Goal: Task Accomplishment & Management: Manage account settings

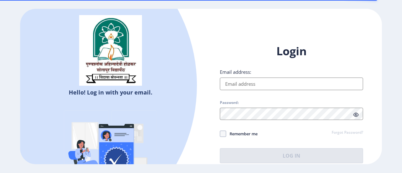
click at [283, 82] on input "Email address:" at bounding box center [291, 84] width 143 height 13
type input "[EMAIL_ADDRESS][DOMAIN_NAME]"
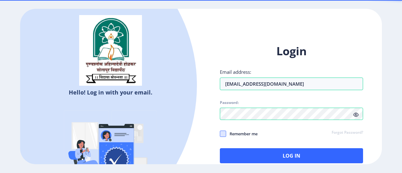
click at [224, 135] on span at bounding box center [223, 134] width 6 height 6
click at [220, 134] on input "Remember me" at bounding box center [220, 134] width 0 height 0
checkbox input "true"
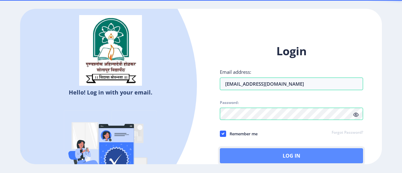
click at [267, 157] on button "Log In" at bounding box center [291, 155] width 143 height 15
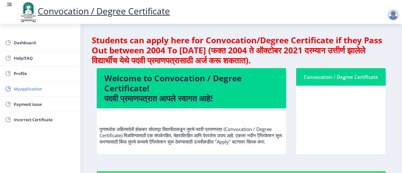
click at [32, 87] on span "Myapplication" at bounding box center [45, 89] width 62 height 8
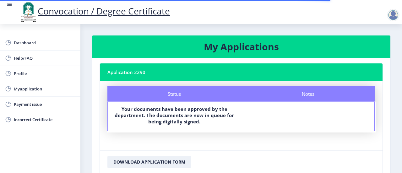
drag, startPoint x: 402, startPoint y: 22, endPoint x: 402, endPoint y: 50, distance: 28.3
click at [402, 50] on div "Convocation / Degree Certificate Dashboard Help/FAQ Profile Myapplication Payme…" at bounding box center [201, 86] width 402 height 173
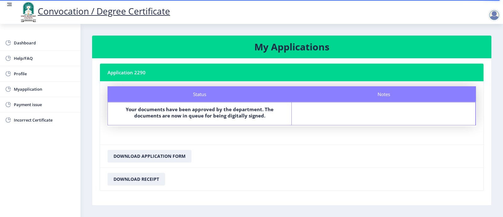
drag, startPoint x: 394, startPoint y: 0, endPoint x: 362, endPoint y: 170, distance: 172.4
click at [362, 170] on nb-card-footer "Download Receipt" at bounding box center [291, 178] width 383 height 23
click at [153, 173] on button "Download Receipt" at bounding box center [136, 179] width 58 height 13
click at [48, 78] on link "Profile" at bounding box center [40, 73] width 80 height 15
select select
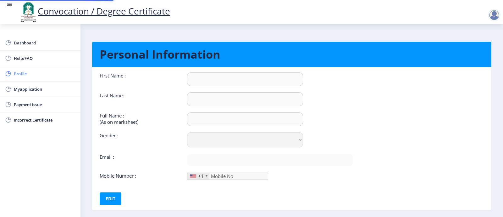
type input "[PERSON_NAME]"
type input "Mudgule"
type input "Mudgule [PERSON_NAME]"
select select "[DEMOGRAPHIC_DATA]"
type input "[EMAIL_ADDRESS][DOMAIN_NAME]"
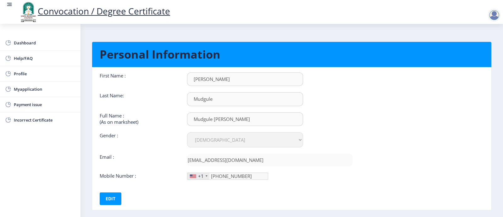
click at [203, 173] on div "+1" at bounding box center [198, 176] width 22 height 7
click at [206, 173] on div at bounding box center [207, 175] width 2 height 1
click at [117, 173] on button "Edit" at bounding box center [111, 198] width 22 height 13
click at [206, 173] on div "+1" at bounding box center [198, 176] width 22 height 7
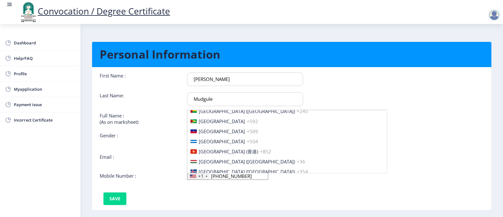
scroll to position [947, 0]
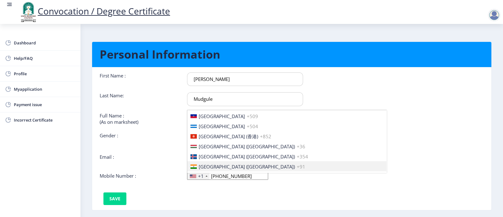
click at [261, 161] on li "[GEOGRAPHIC_DATA] ([GEOGRAPHIC_DATA]) +91" at bounding box center [286, 166] width 199 height 10
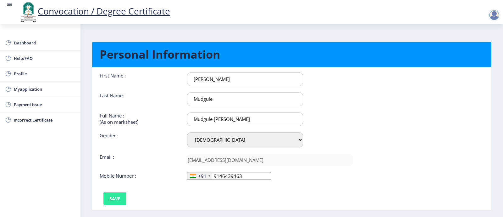
type input "9146439463"
click at [118, 173] on button "Save" at bounding box center [114, 198] width 23 height 13
click at [113, 78] on div "First Name :" at bounding box center [138, 79] width 87 height 14
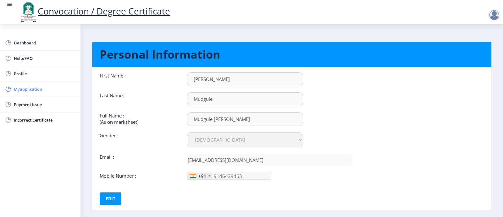
click at [74, 91] on span "Myapplication" at bounding box center [45, 89] width 62 height 8
